Goal: Information Seeking & Learning: Learn about a topic

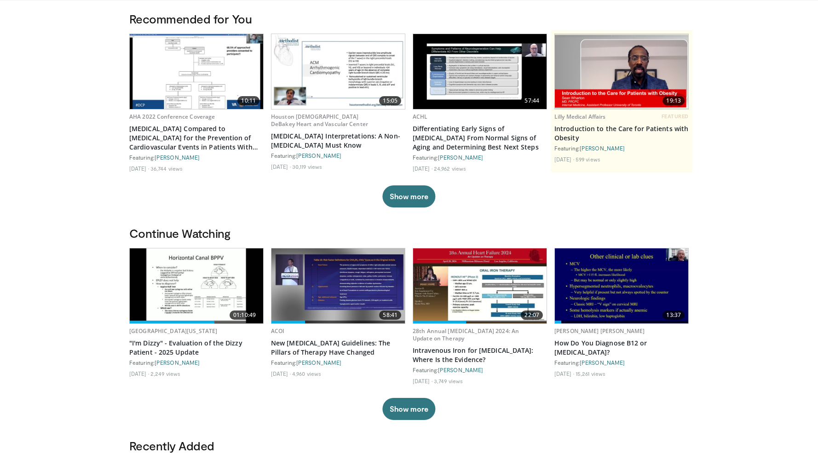
scroll to position [64, 0]
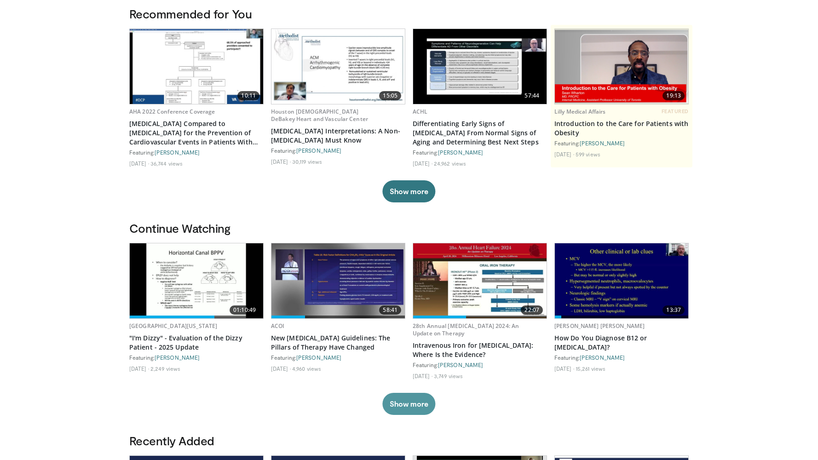
click at [421, 405] on button "Show more" at bounding box center [409, 404] width 53 height 22
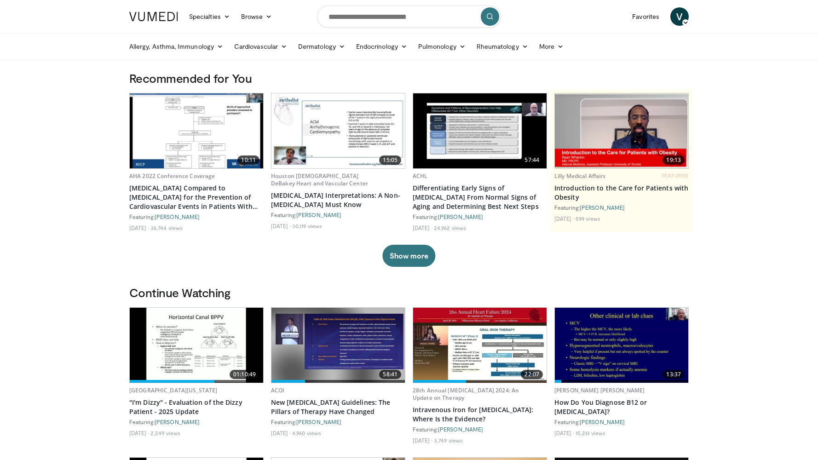
scroll to position [0, 0]
click at [380, 20] on input "Search topics, interventions" at bounding box center [409, 17] width 184 height 22
paste input "**********"
type input "**********"
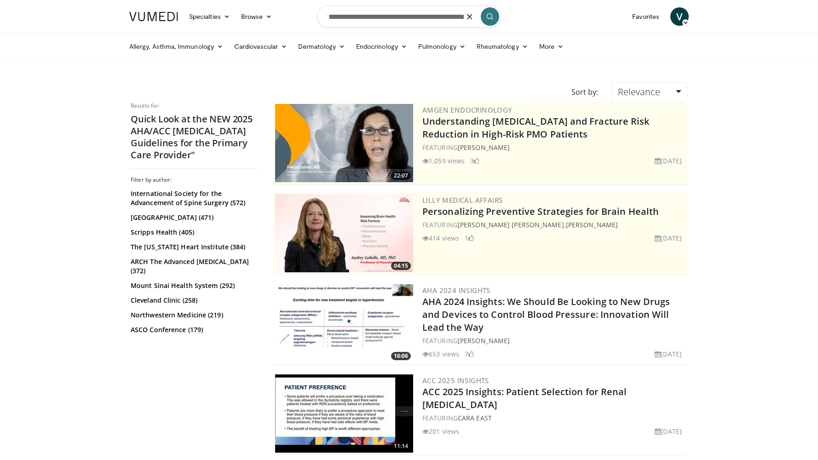
drag, startPoint x: 389, startPoint y: 18, endPoint x: 237, endPoint y: 12, distance: 151.6
click at [237, 12] on nav "Specialties Adult & Family Medicine Allergy, [MEDICAL_DATA], Immunology Anesthe…" at bounding box center [409, 16] width 571 height 33
type input "**********"
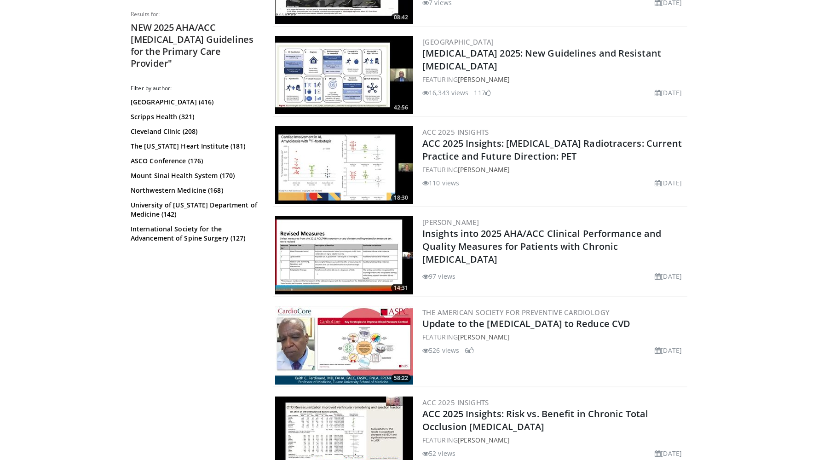
scroll to position [1062, 0]
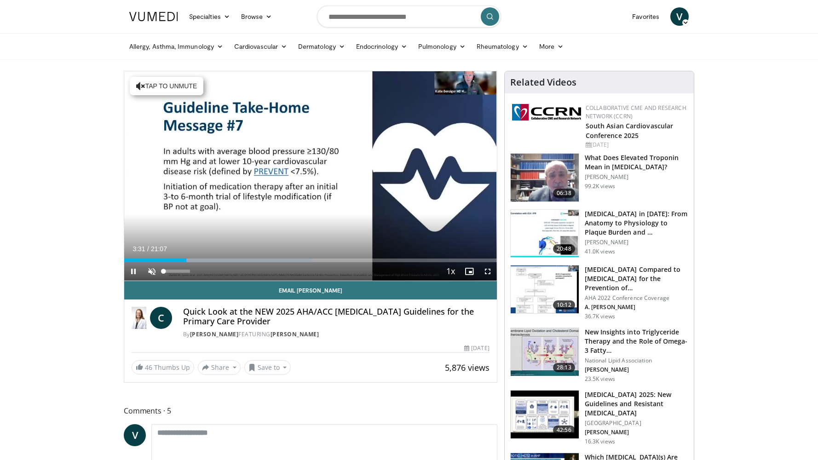
click at [154, 263] on span "Video Player" at bounding box center [152, 271] width 18 height 18
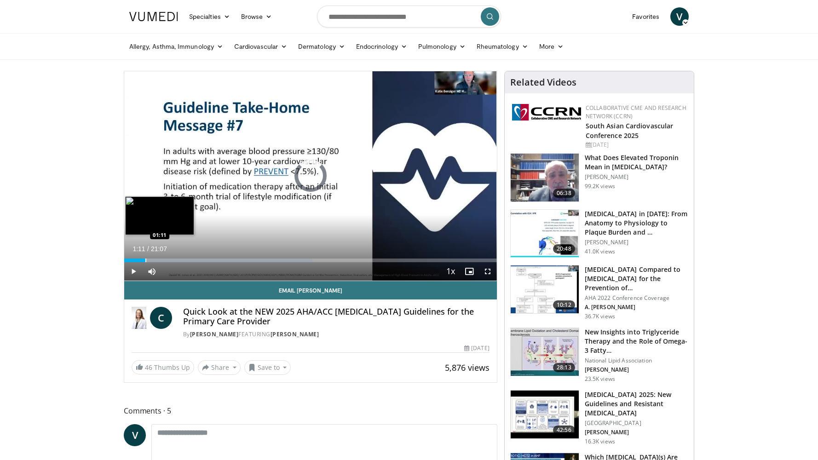
click at [145, 259] on div "Progress Bar" at bounding box center [145, 261] width 1 height 4
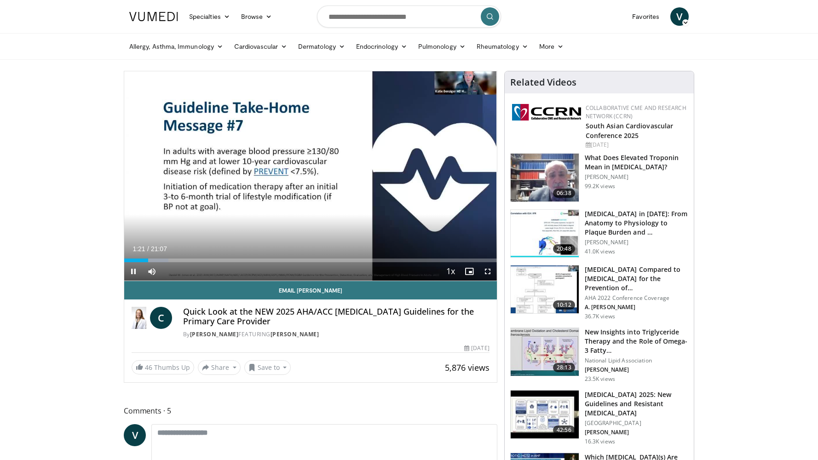
click at [135, 271] on span "Video Player" at bounding box center [133, 271] width 18 height 18
click at [136, 271] on span "Video Player" at bounding box center [133, 271] width 18 height 18
click at [142, 263] on span "Video Player" at bounding box center [133, 271] width 18 height 18
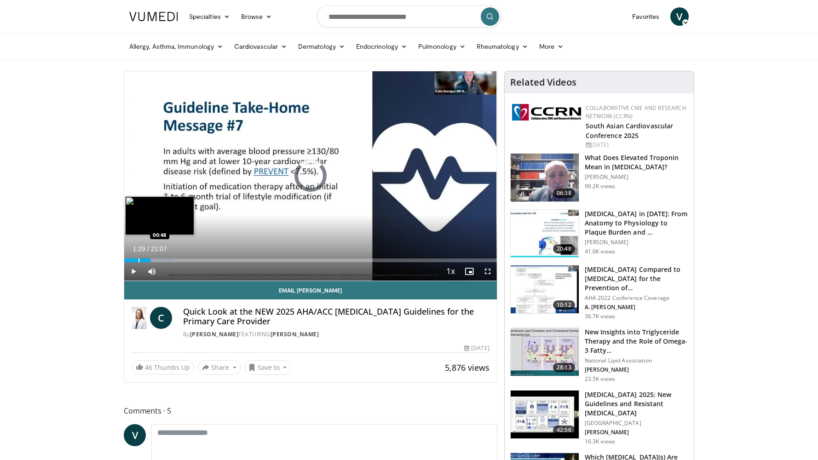
click at [139, 261] on div "Progress Bar" at bounding box center [139, 261] width 1 height 4
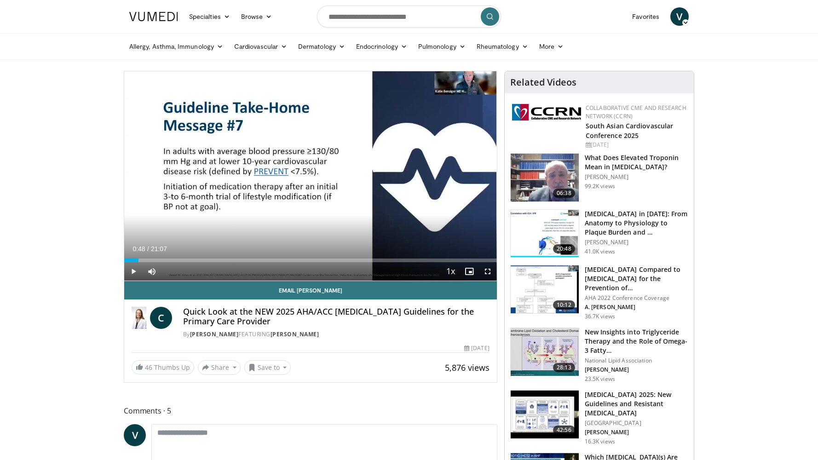
click at [132, 270] on span "Video Player" at bounding box center [133, 271] width 18 height 18
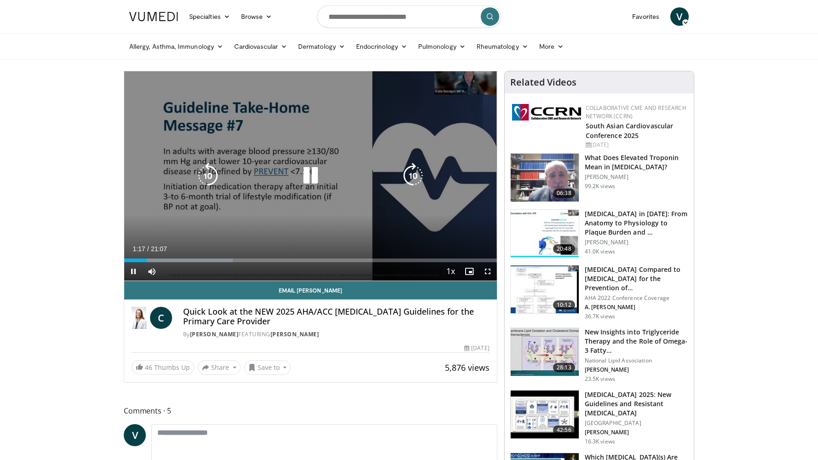
drag, startPoint x: 180, startPoint y: 163, endPoint x: 150, endPoint y: 141, distance: 37.9
click at [150, 141] on div "10 seconds Tap to unmute" at bounding box center [310, 175] width 373 height 209
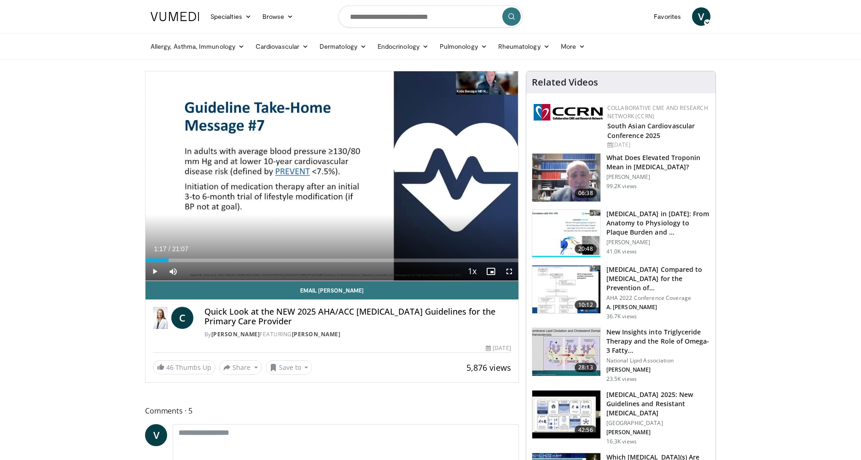
click at [154, 271] on span "Video Player" at bounding box center [154, 271] width 18 height 18
click at [155, 272] on span "Video Player" at bounding box center [154, 271] width 18 height 18
